Goal: Task Accomplishment & Management: Use online tool/utility

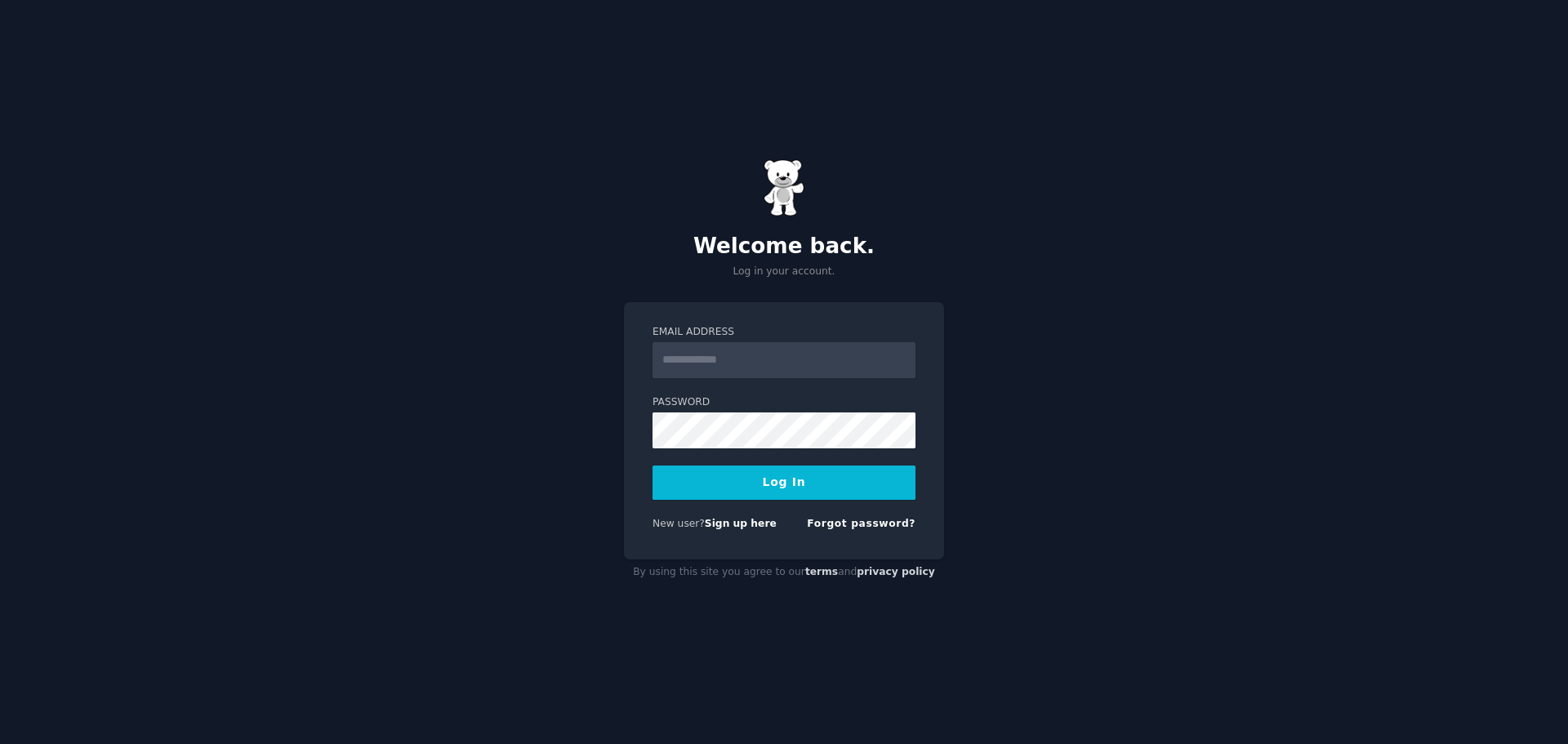
click at [726, 365] on input "Email Address" at bounding box center [784, 361] width 263 height 36
type input "**********"
click at [727, 486] on button "Log In" at bounding box center [784, 483] width 263 height 35
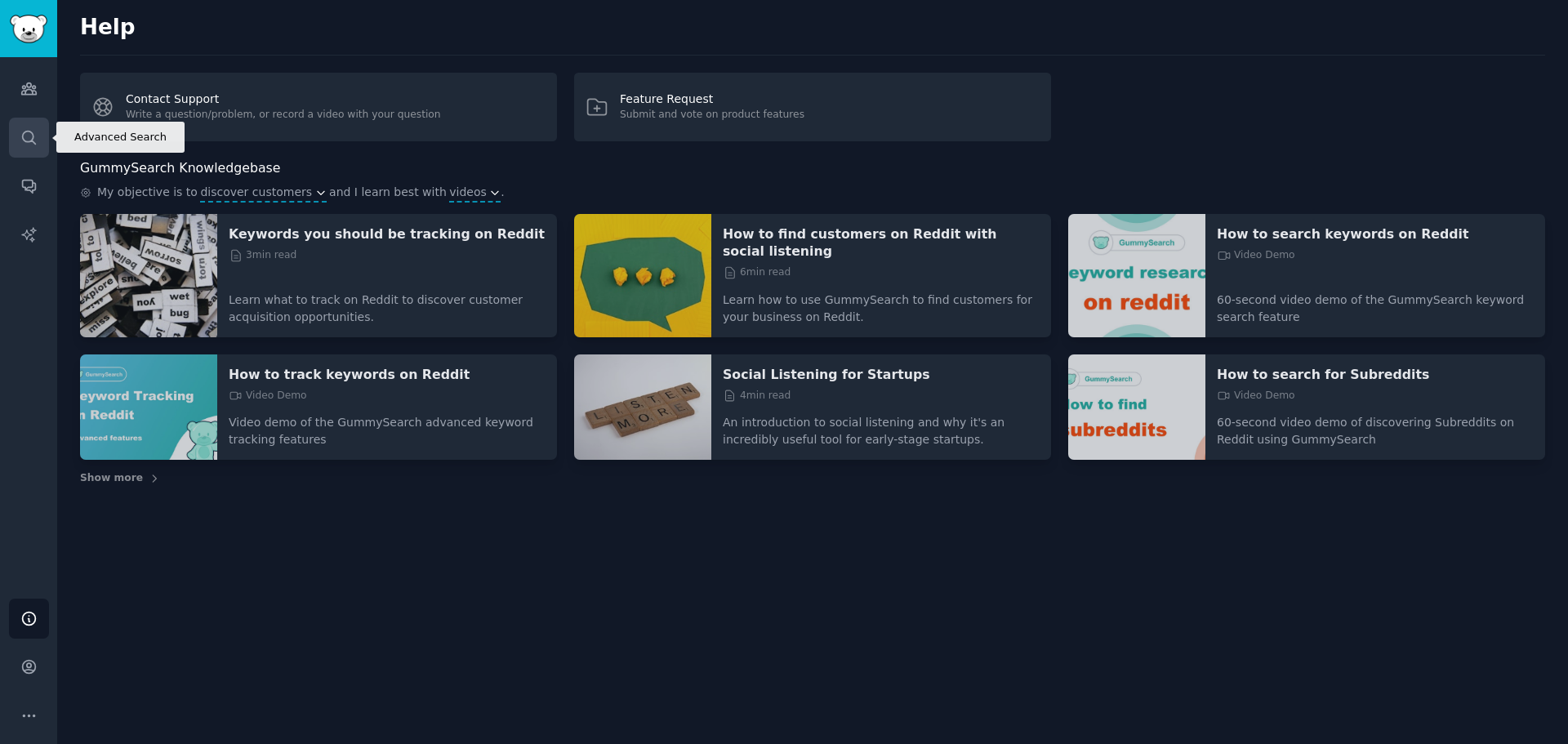
click at [25, 141] on icon "Sidebar" at bounding box center [28, 137] width 13 height 13
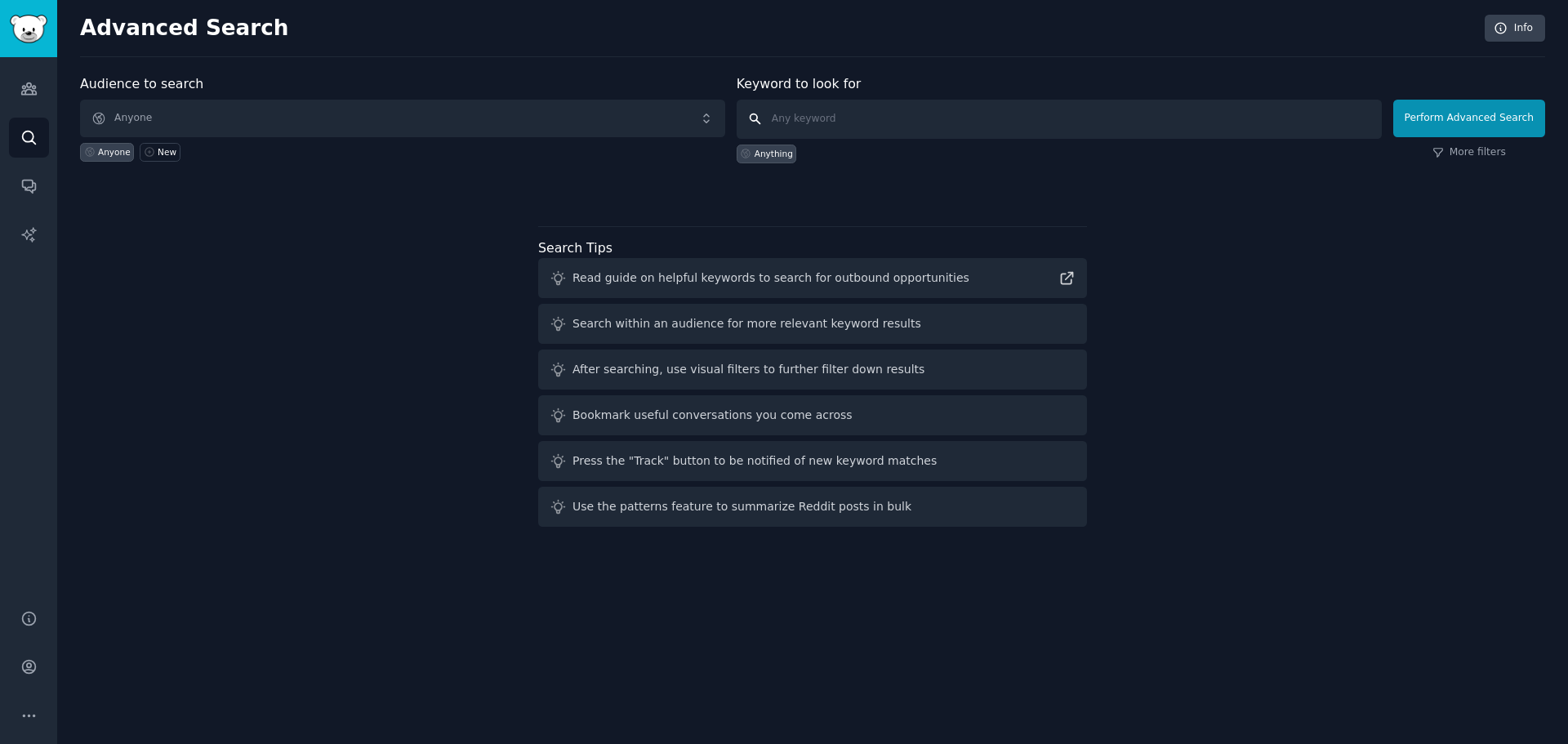
click at [849, 117] on input "text" at bounding box center [1059, 119] width 645 height 39
type input "impactable"
click at [1423, 125] on button "Perform Advanced Search" at bounding box center [1469, 118] width 152 height 37
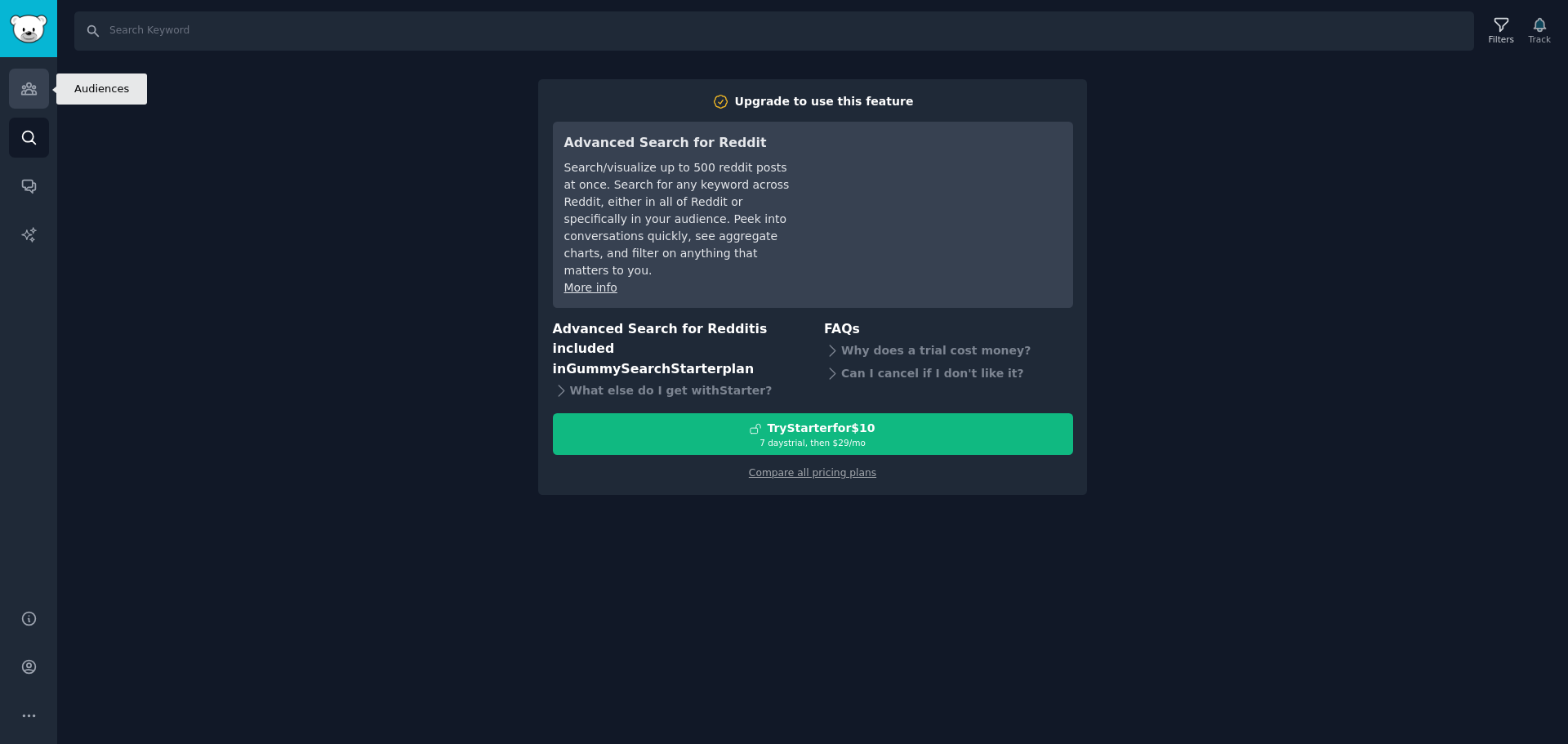
click at [34, 91] on icon "Sidebar" at bounding box center [28, 88] width 17 height 17
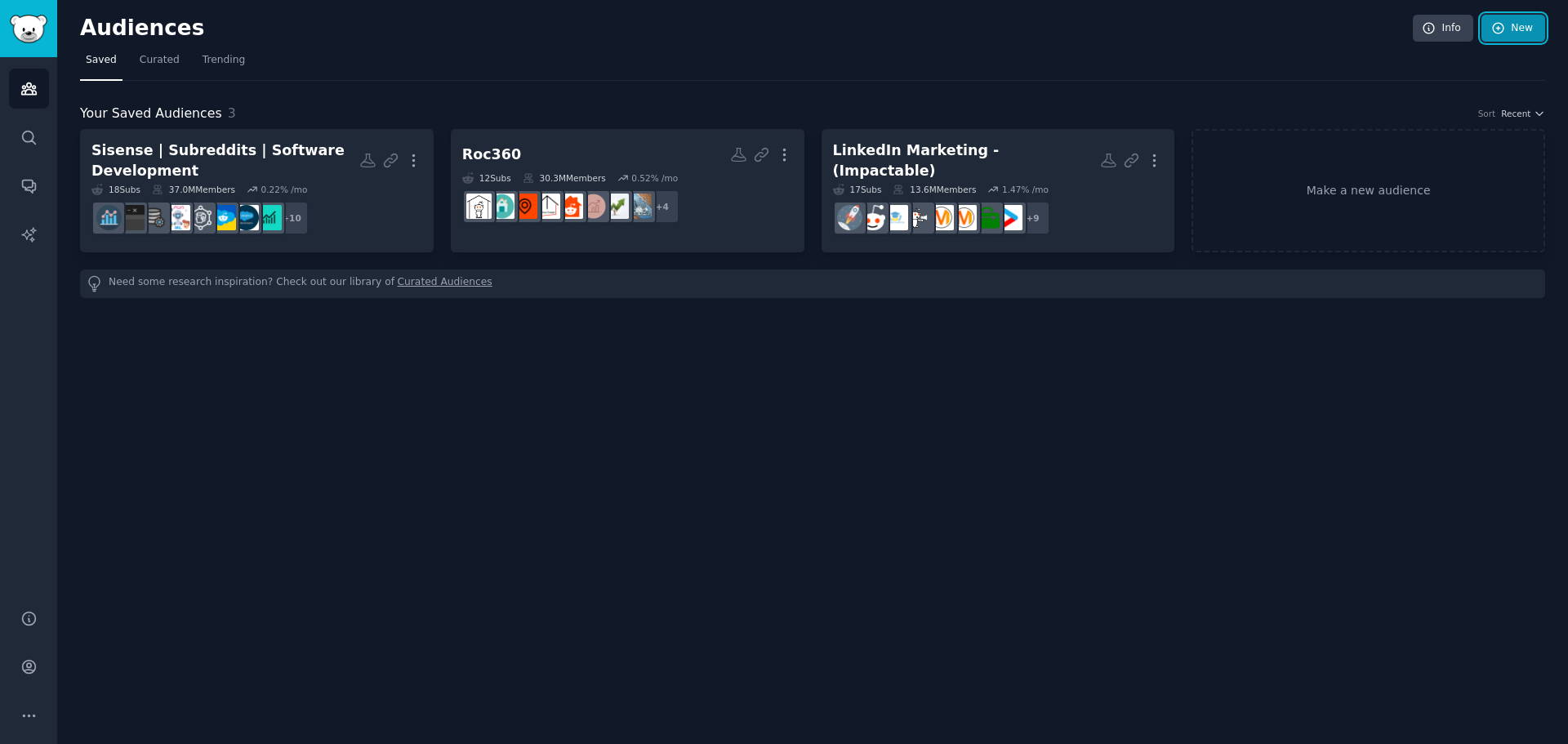
click at [1503, 25] on icon at bounding box center [1499, 28] width 11 height 11
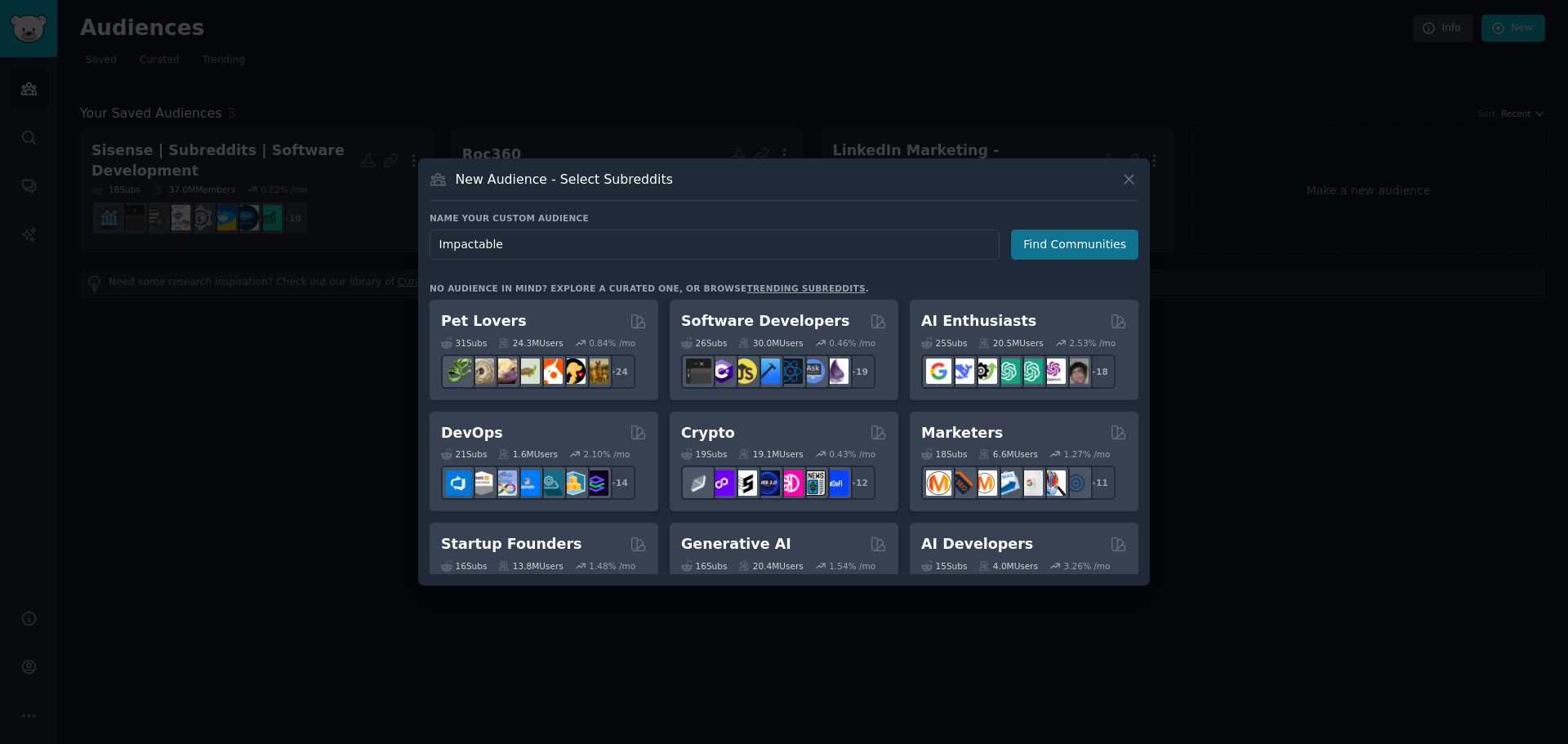
type input "Impactable"
click at [1050, 243] on button "Find Communities" at bounding box center [1075, 244] width 127 height 30
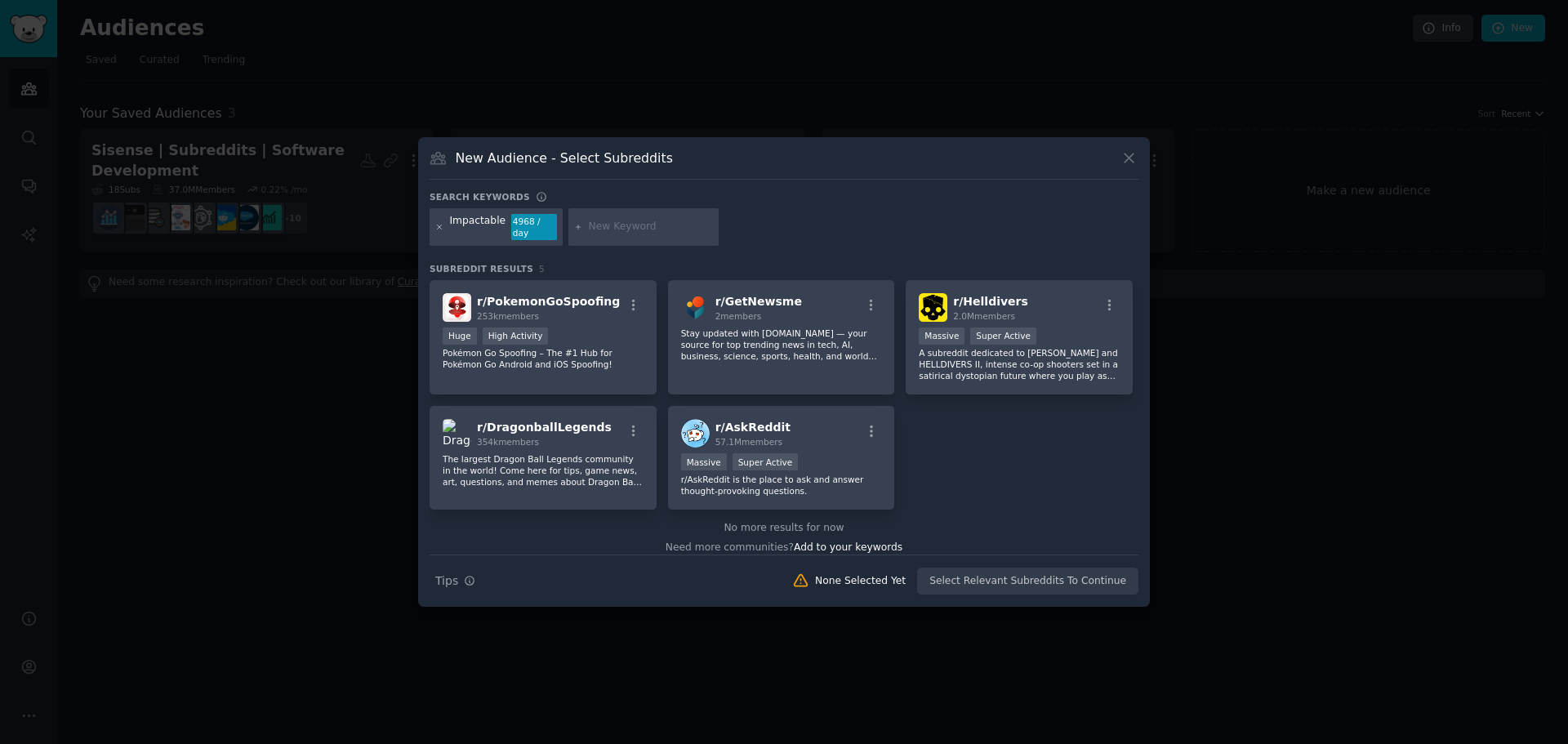
click at [438, 226] on icon at bounding box center [440, 227] width 9 height 9
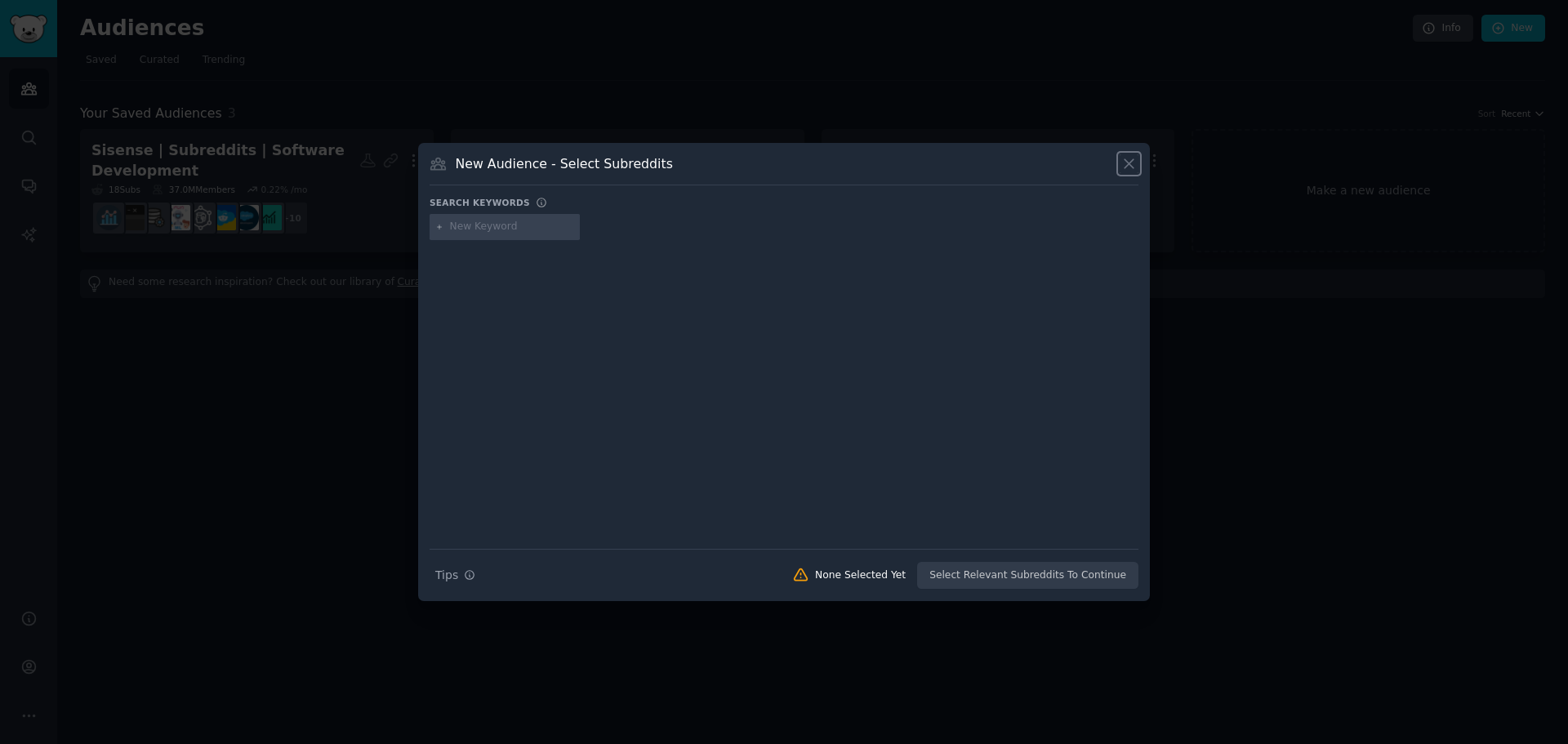
click at [1124, 165] on icon at bounding box center [1129, 164] width 17 height 17
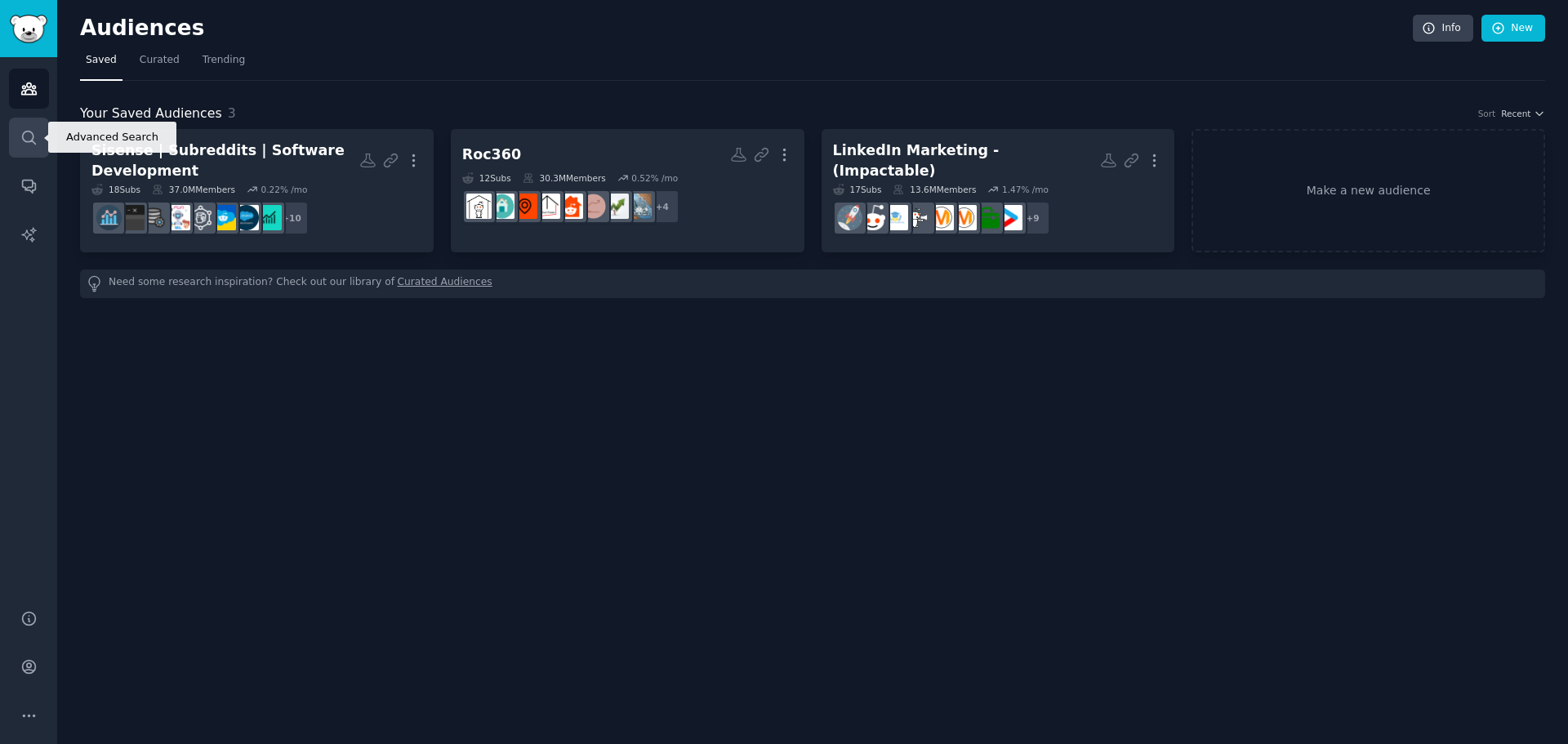
click at [28, 142] on icon "Sidebar" at bounding box center [28, 137] width 13 height 13
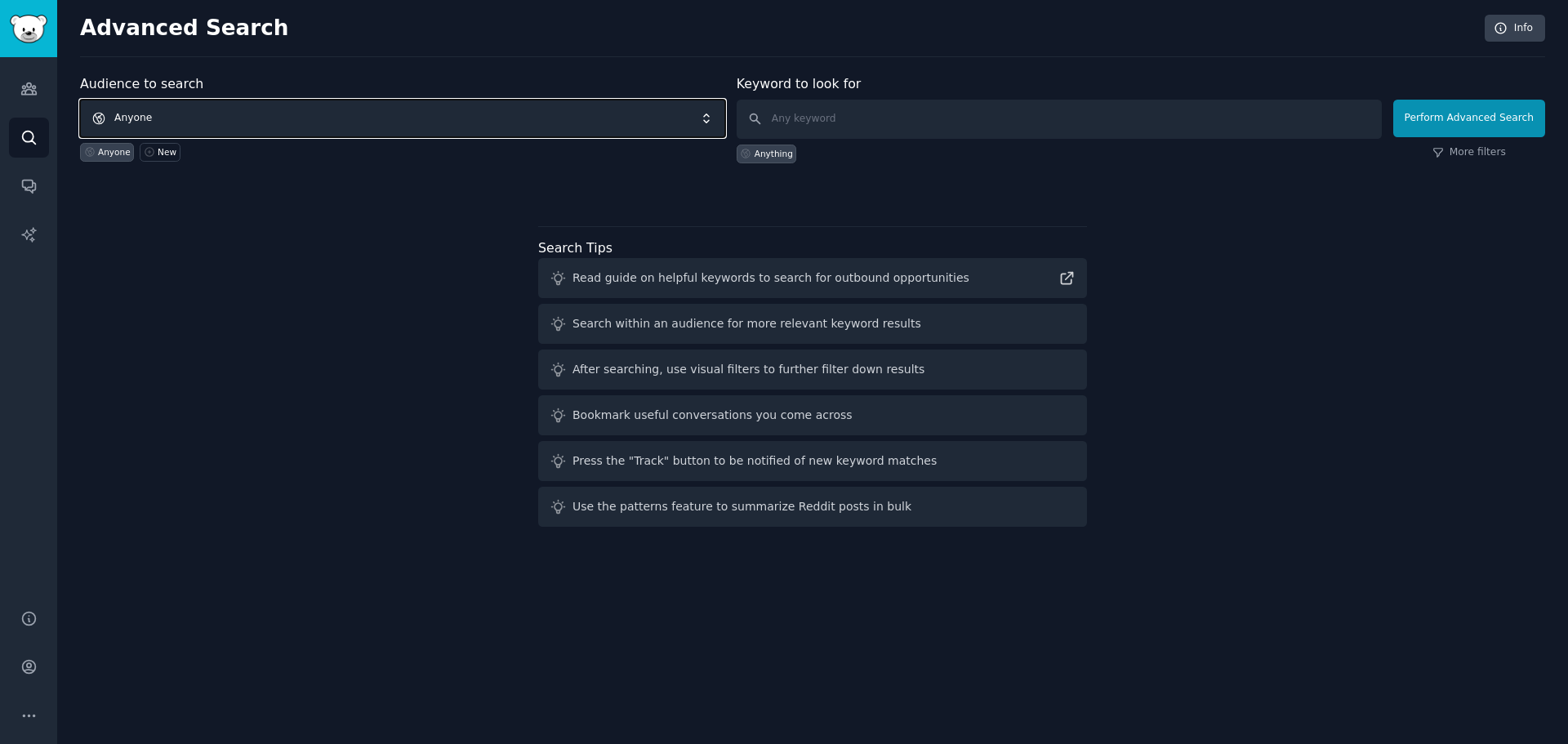
click at [246, 112] on span "Anyone" at bounding box center [402, 118] width 645 height 37
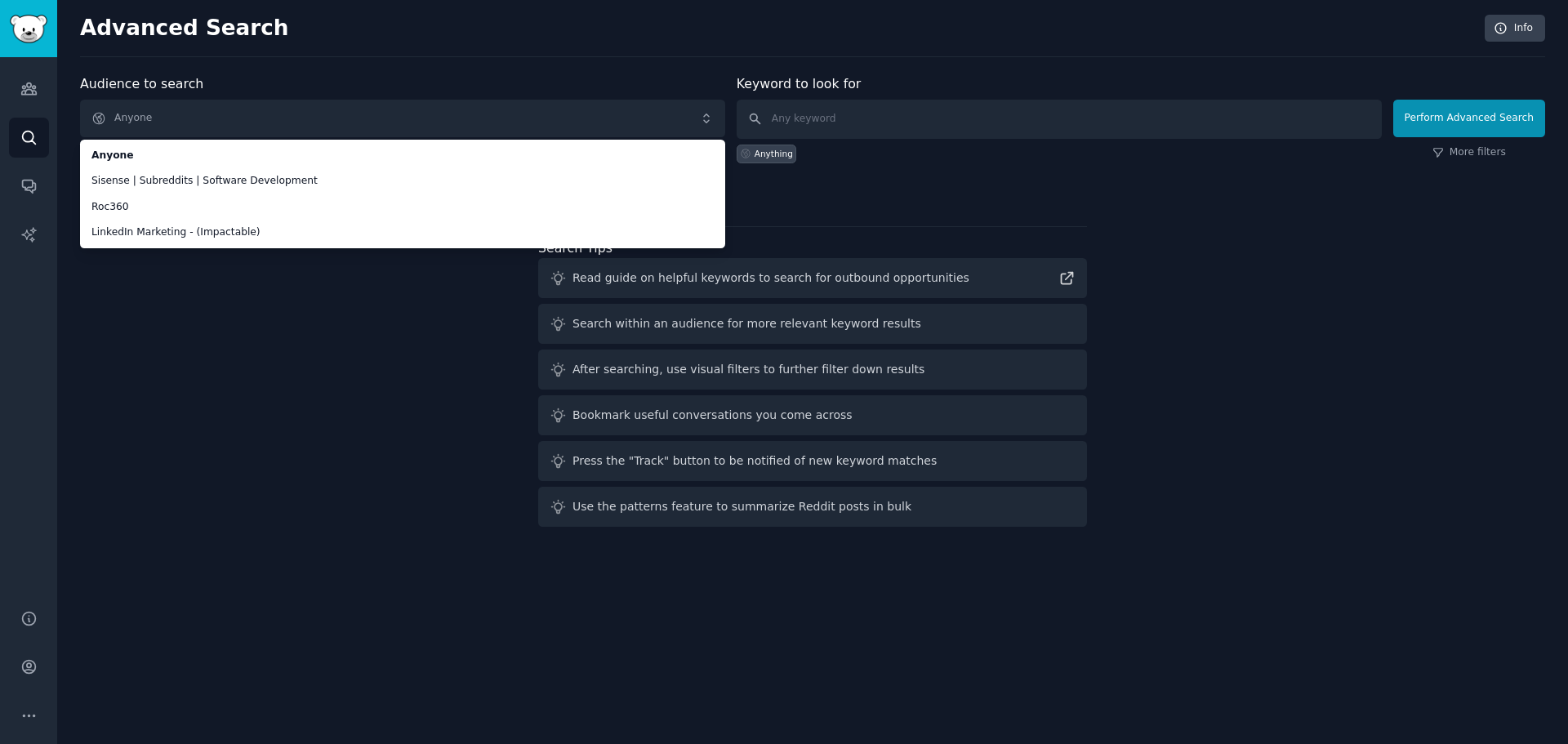
click at [194, 287] on div "Audience to search Anyone Anyone Sisense | Subreddits | Software Development Ro…" at bounding box center [812, 303] width 1465 height 459
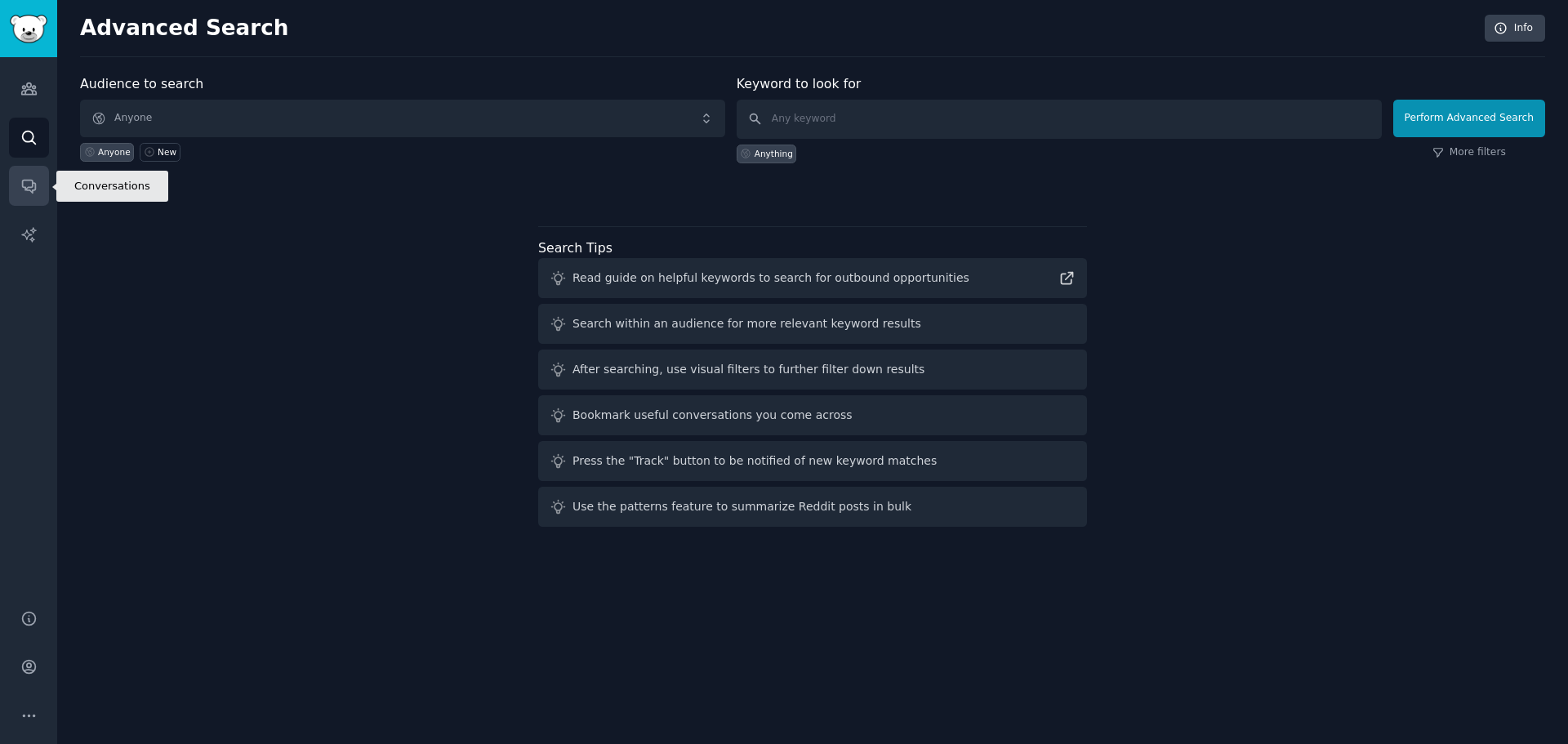
click at [24, 186] on icon "Sidebar" at bounding box center [28, 185] width 17 height 17
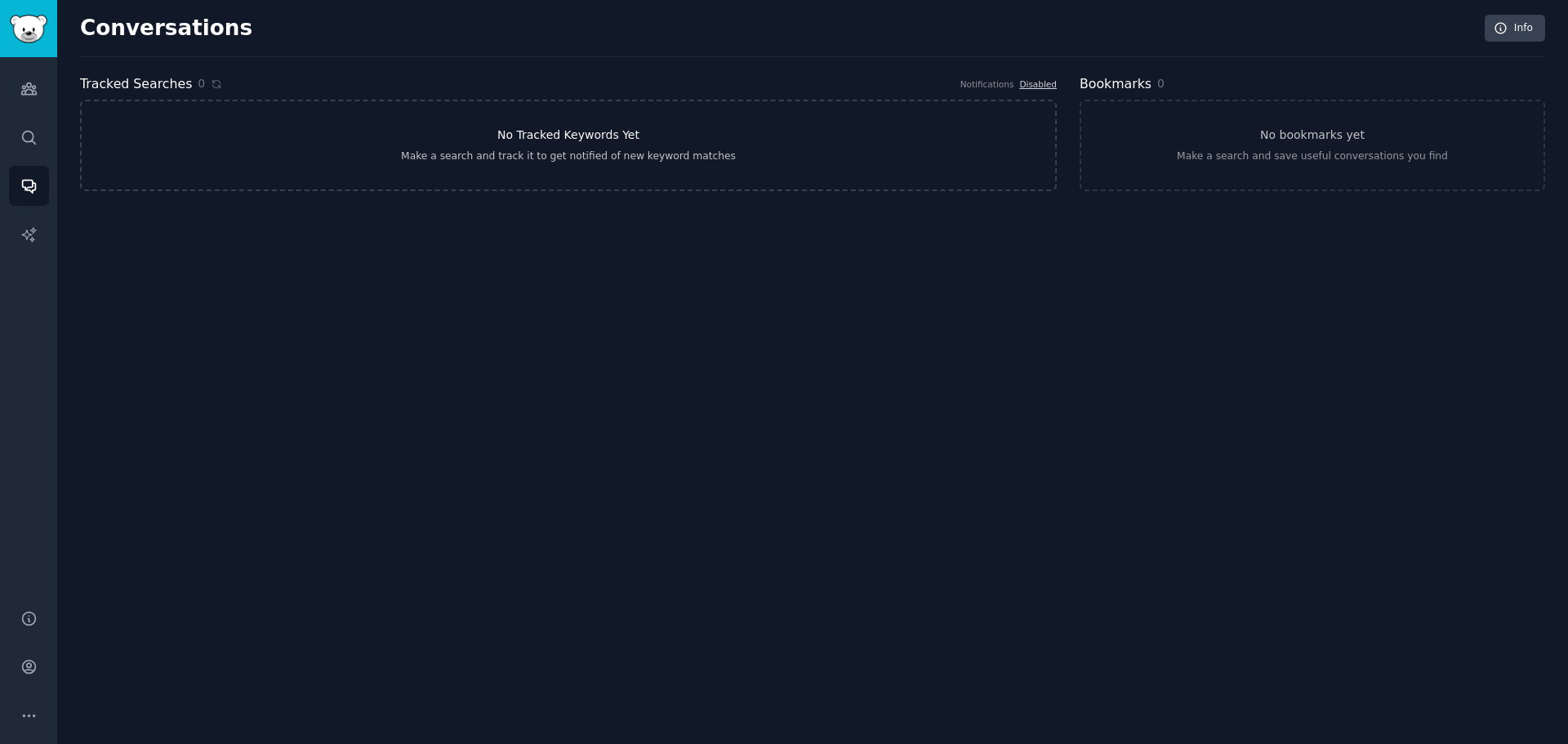
click at [450, 132] on link "No Tracked Keywords Yet Make a search and track it to get notified of new keywo…" at bounding box center [568, 145] width 977 height 92
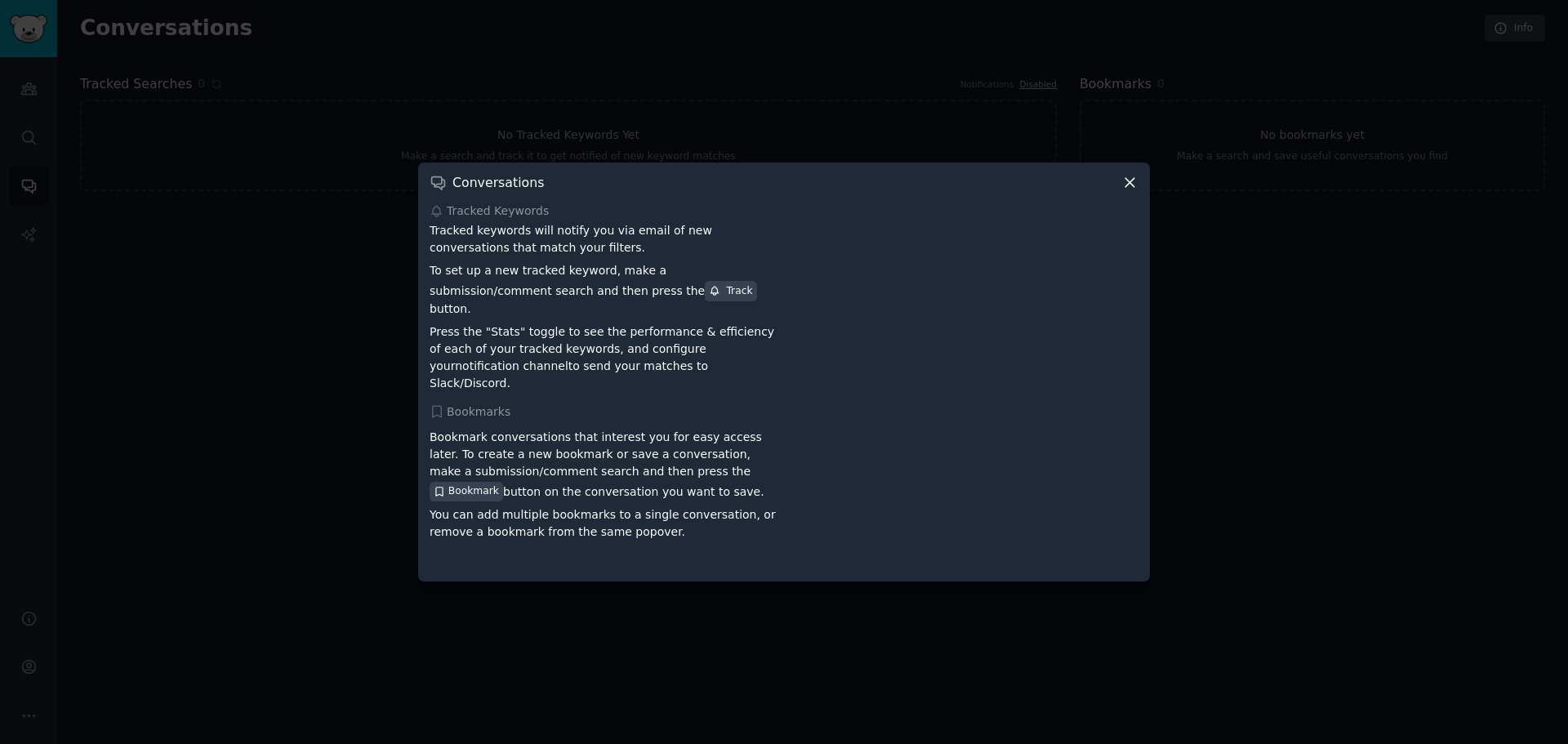
click at [287, 342] on div at bounding box center [784, 372] width 1568 height 744
